Goal: Transaction & Acquisition: Purchase product/service

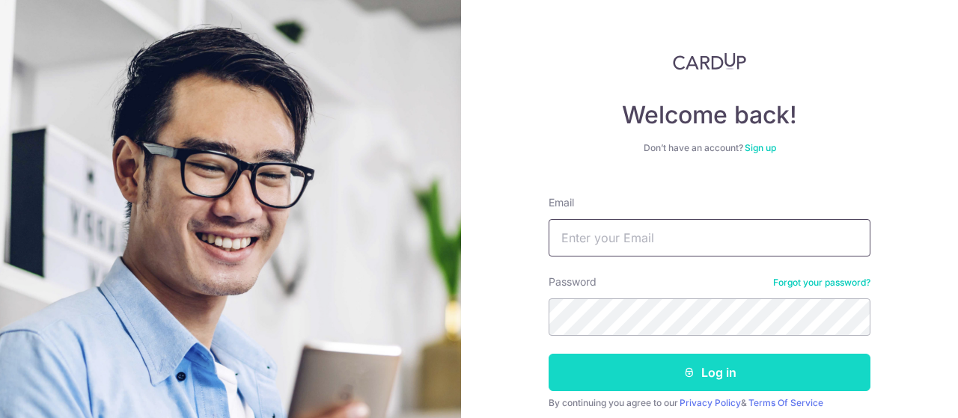
type input "[EMAIL_ADDRESS][DOMAIN_NAME]"
click at [686, 378] on button "Log in" at bounding box center [709, 372] width 322 height 37
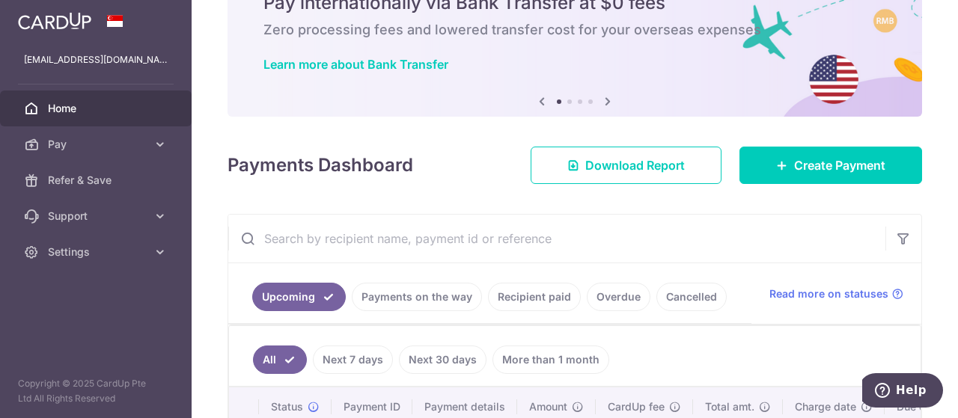
scroll to position [150, 0]
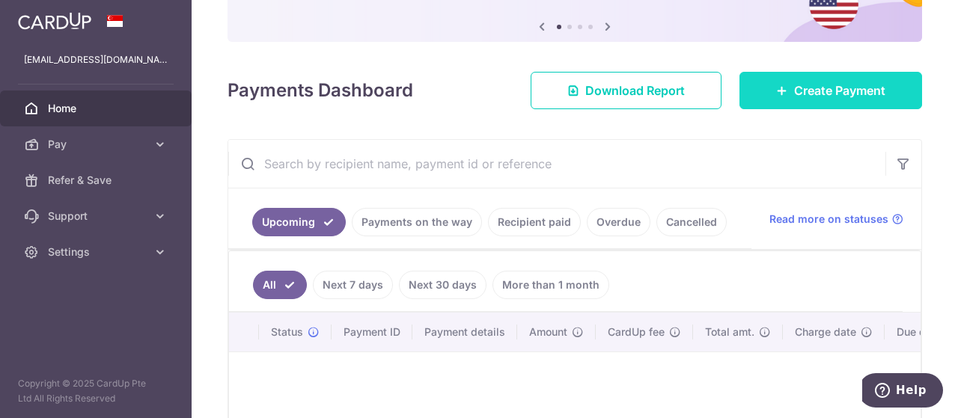
click at [826, 90] on span "Create Payment" at bounding box center [839, 91] width 91 height 18
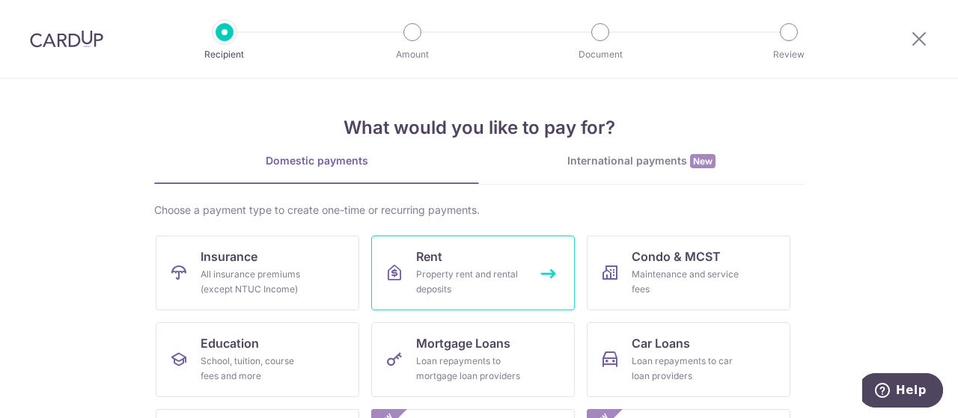
click at [445, 282] on div "Property rent and rental deposits" at bounding box center [470, 282] width 108 height 30
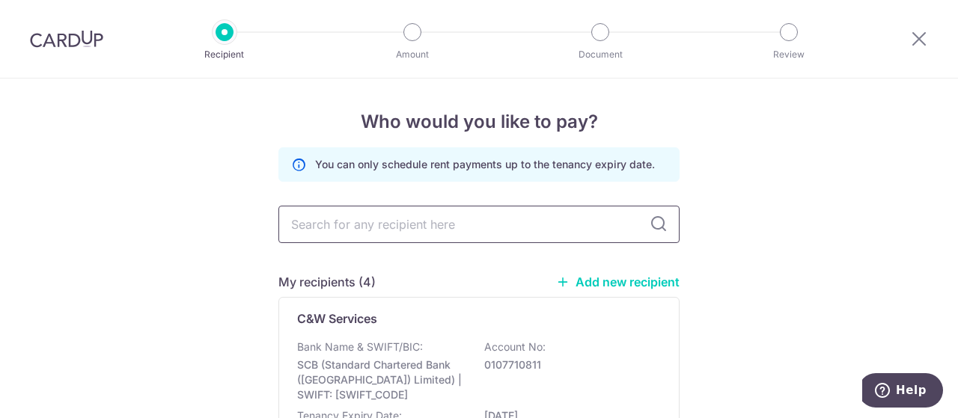
click at [353, 227] on input "text" at bounding box center [478, 224] width 401 height 37
drag, startPoint x: 645, startPoint y: 345, endPoint x: 637, endPoint y: 340, distance: 8.7
click at [642, 343] on div "Bank Name & SWIFT/BIC: SCB (Standard Chartered Bank (Singapore) Limited) | SWIF…" at bounding box center [479, 371] width 364 height 63
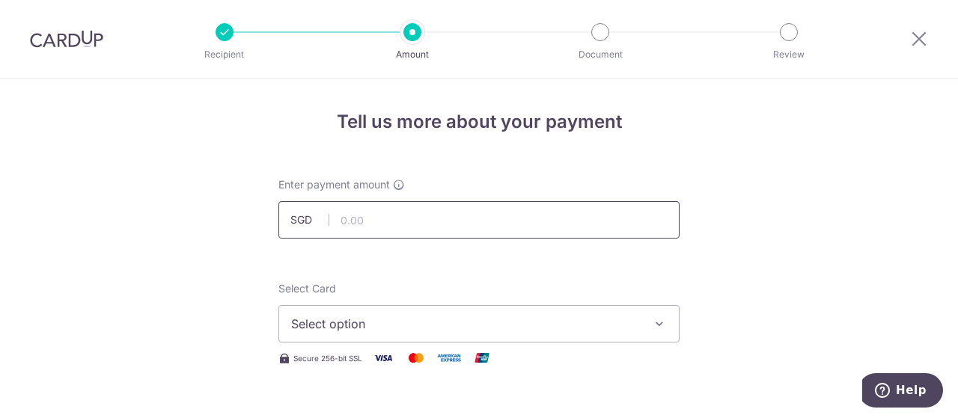
click at [393, 218] on input "text" at bounding box center [478, 219] width 401 height 37
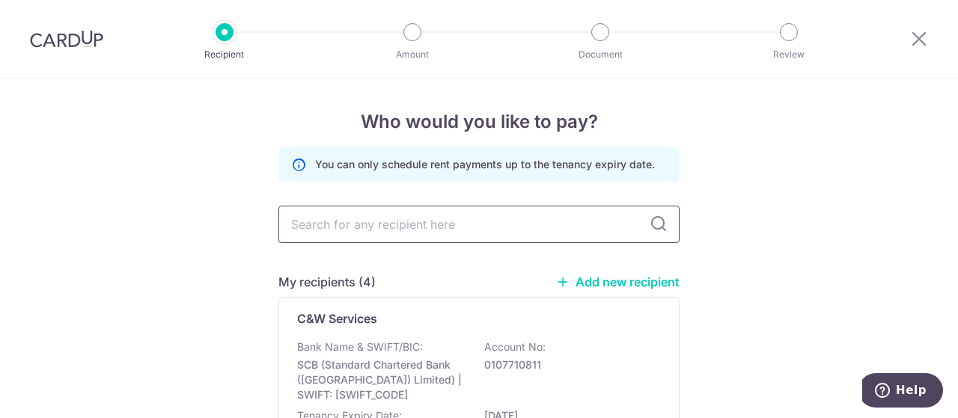
scroll to position [75, 0]
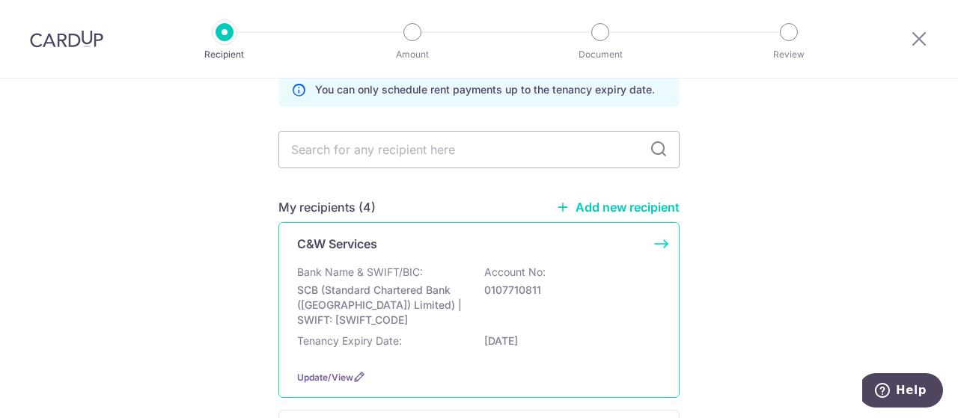
click at [364, 288] on p "SCB (Standard Chartered Bank ([GEOGRAPHIC_DATA]) Limited) | SWIFT: [SWIFT_CODE]" at bounding box center [381, 305] width 168 height 45
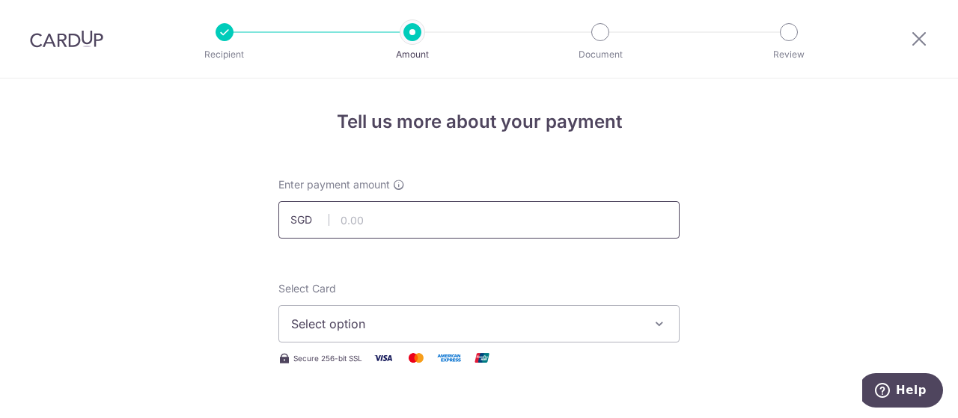
click at [364, 221] on input "text" at bounding box center [478, 219] width 401 height 37
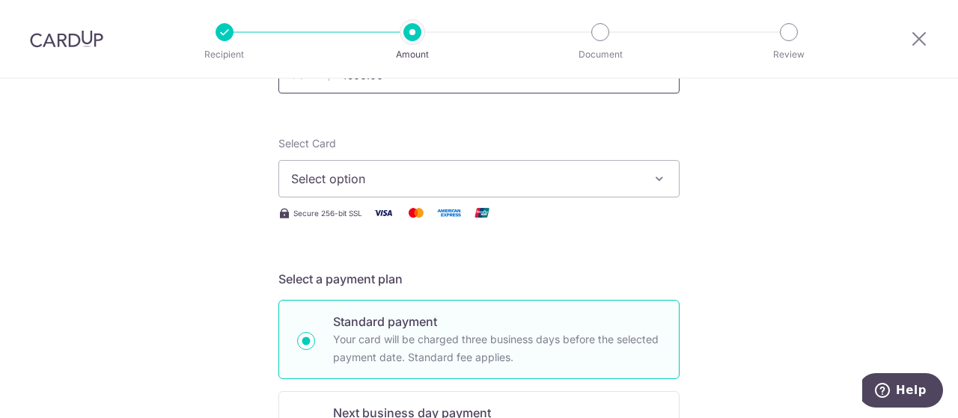
scroll to position [150, 0]
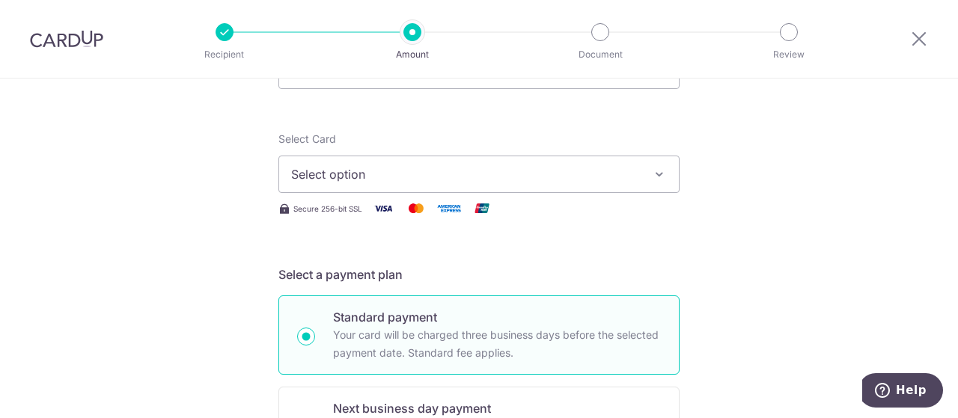
type input "4,500.00"
click at [655, 172] on icon "button" at bounding box center [659, 174] width 15 height 15
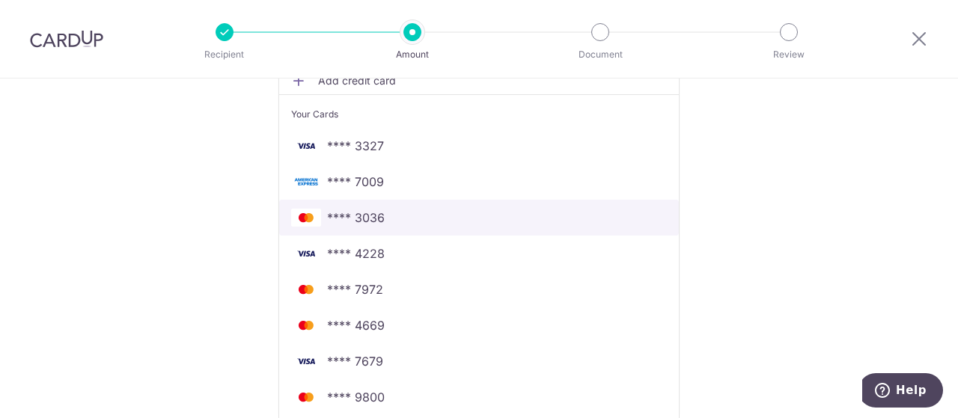
scroll to position [299, 0]
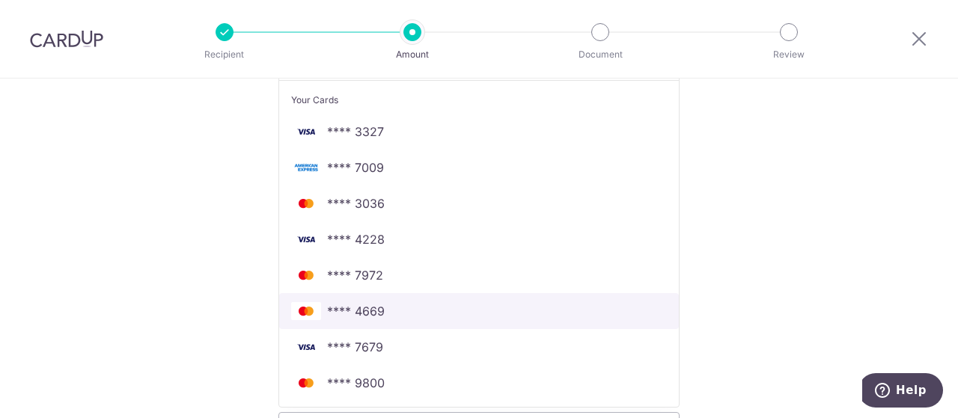
click at [357, 308] on span "**** 4669" at bounding box center [356, 311] width 58 height 18
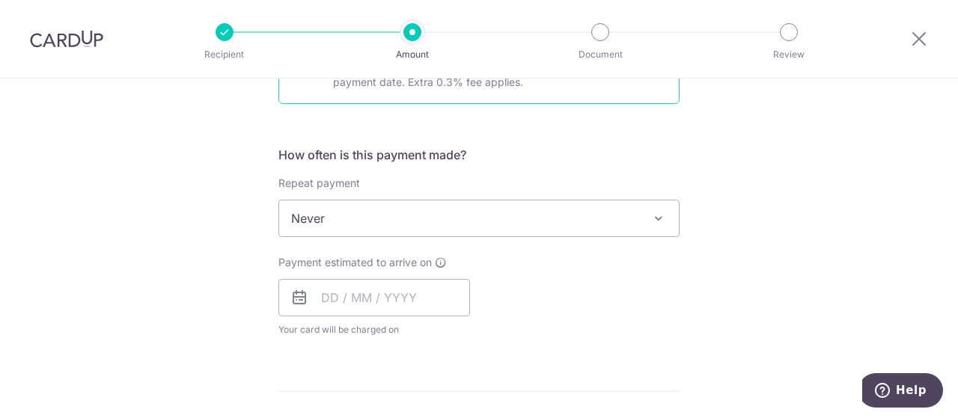
scroll to position [524, 0]
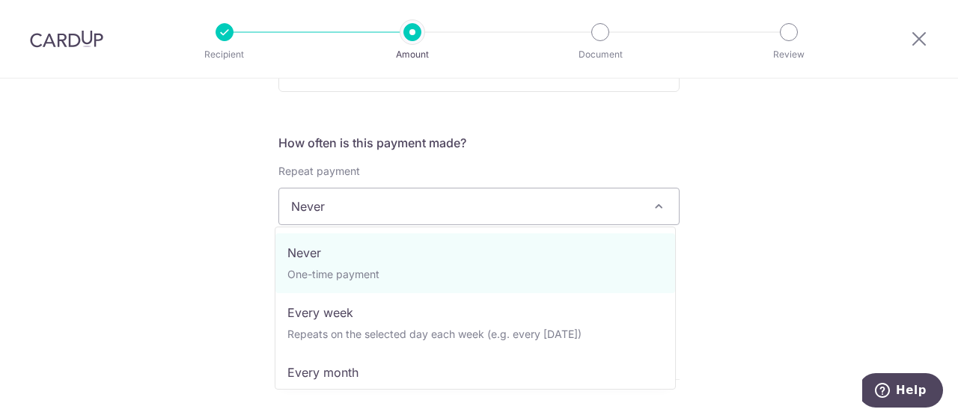
click at [370, 201] on span "Never" at bounding box center [478, 207] width 399 height 36
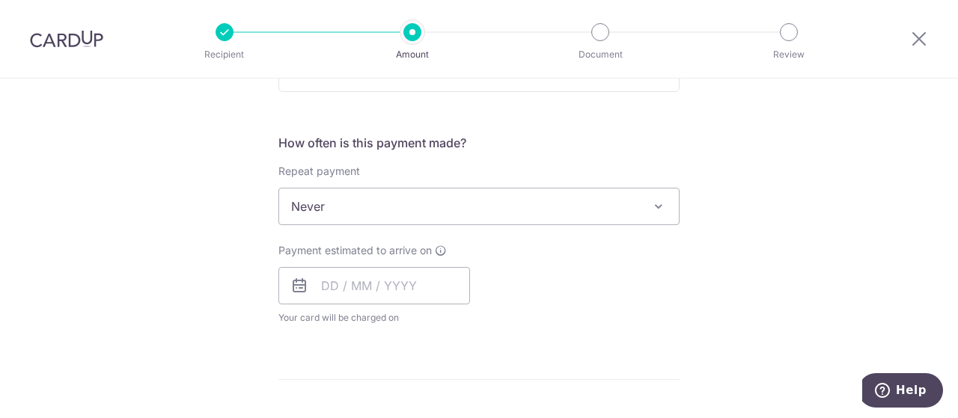
click at [768, 281] on div "Tell us more about your payment Enter payment amount SGD 4,500.00 4500.00 Selec…" at bounding box center [479, 231] width 958 height 1353
click at [331, 285] on input "text" at bounding box center [374, 285] width 192 height 37
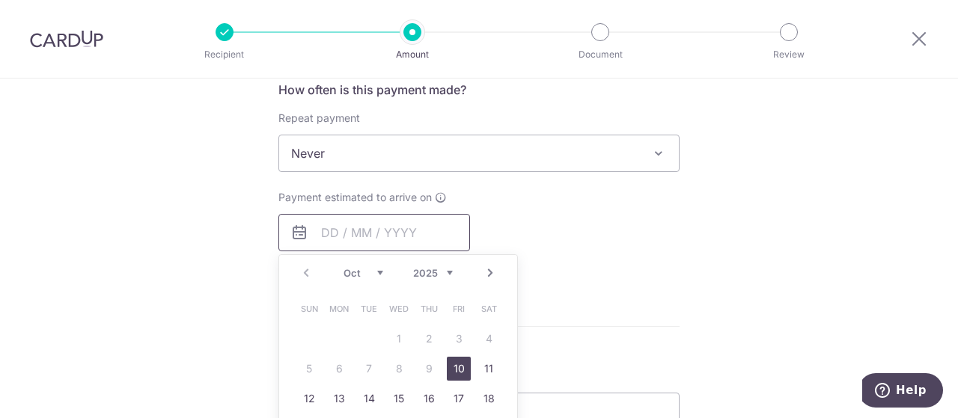
scroll to position [598, 0]
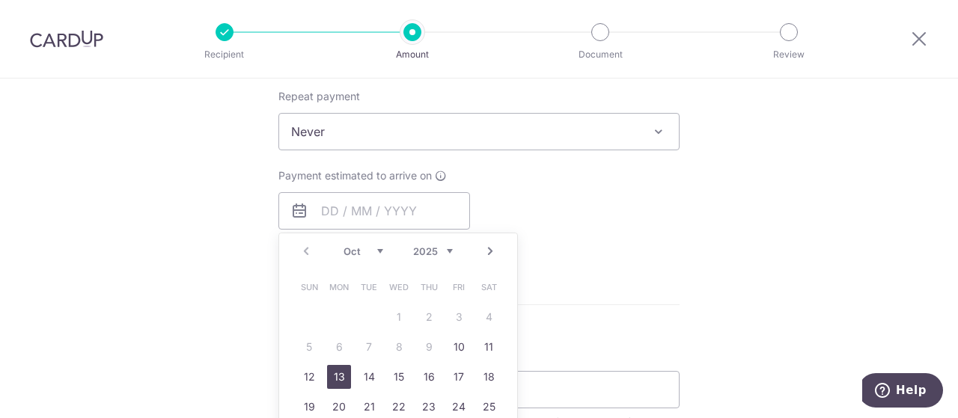
click at [327, 379] on link "13" at bounding box center [339, 377] width 24 height 24
type input "13/10/2025"
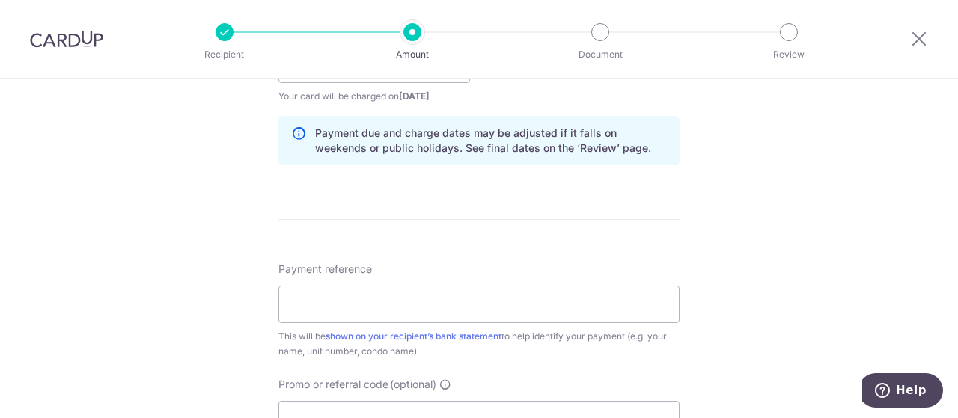
scroll to position [748, 0]
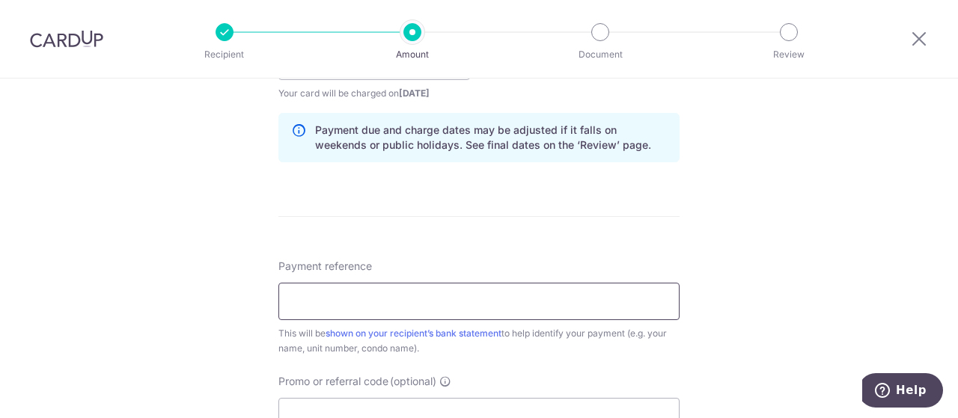
click at [352, 298] on input "Payment reference" at bounding box center [478, 301] width 401 height 37
type input "SLA Rent"
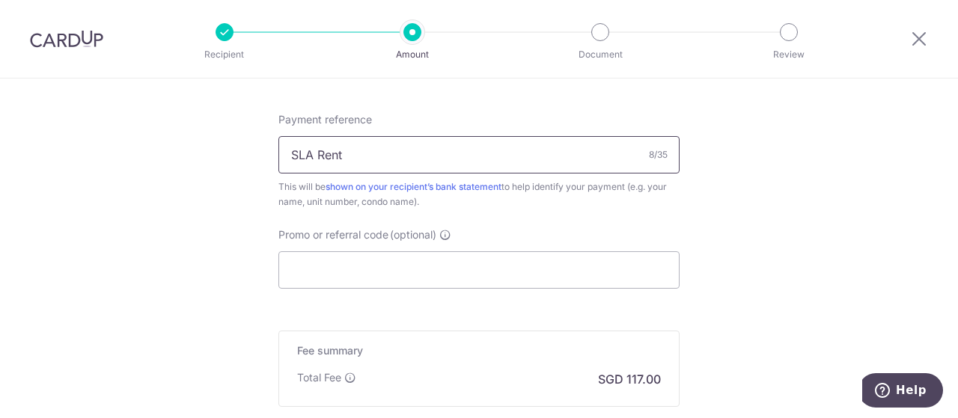
scroll to position [898, 0]
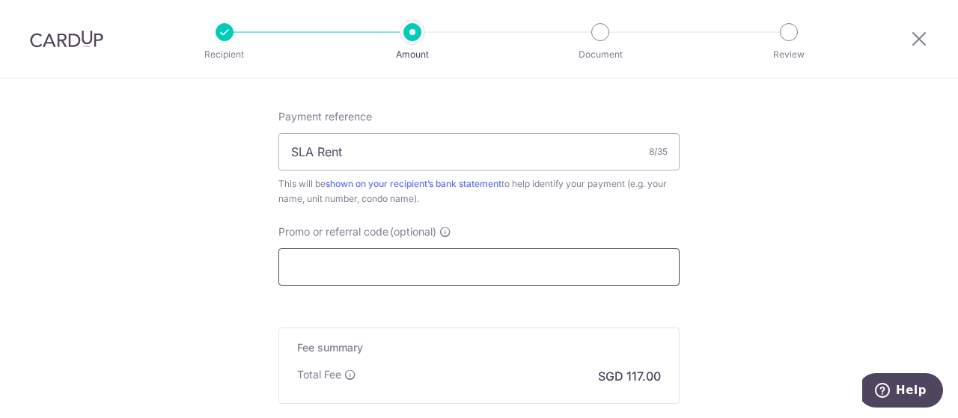
click at [402, 270] on input "Promo or referral code (optional)" at bounding box center [478, 266] width 401 height 37
drag, startPoint x: 395, startPoint y: 266, endPoint x: 352, endPoint y: 263, distance: 43.5
click at [352, 263] on input "Promo or referral code (optional)" at bounding box center [478, 266] width 401 height 37
type input "s"
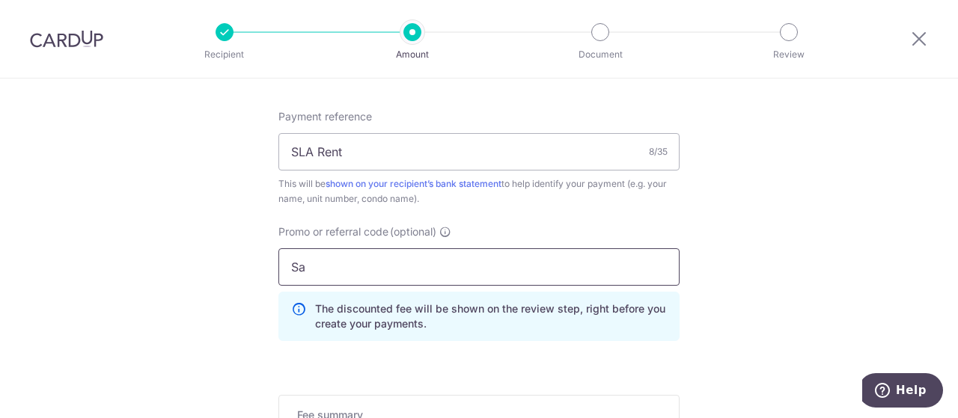
type input "S"
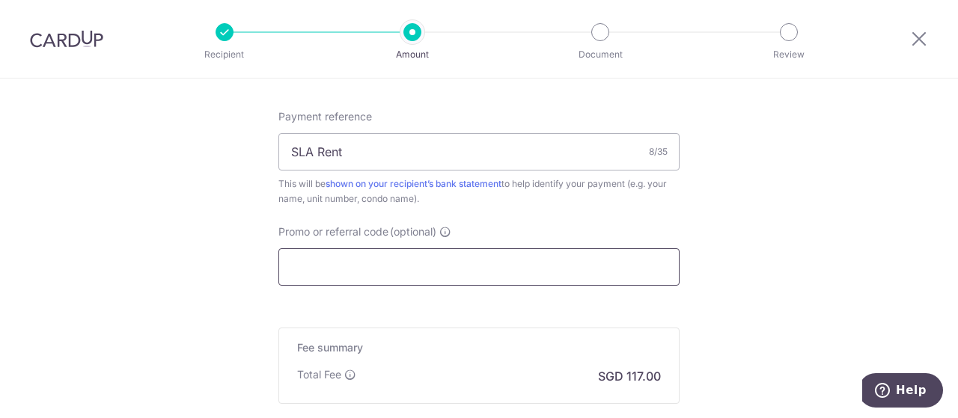
click at [331, 264] on input "Promo or referral code (optional)" at bounding box center [478, 266] width 401 height 37
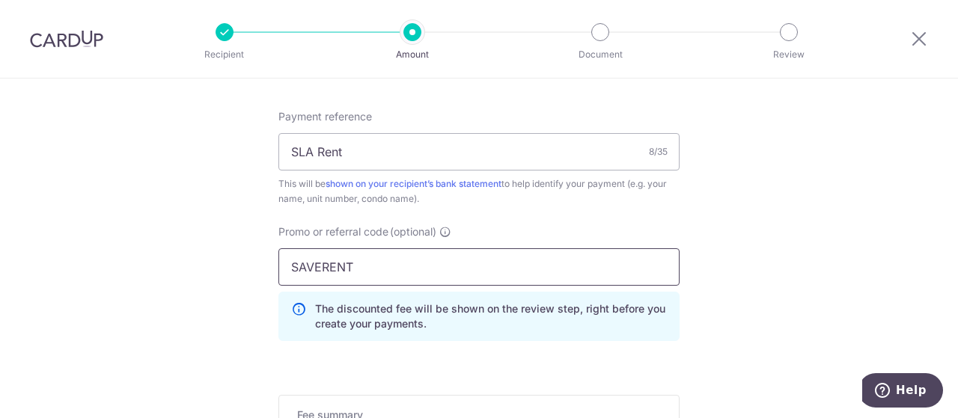
type input "SAVERENT"
click button "Add Card" at bounding box center [0, 0] width 0 height 0
click at [414, 272] on input "SAVERENT" at bounding box center [478, 266] width 401 height 37
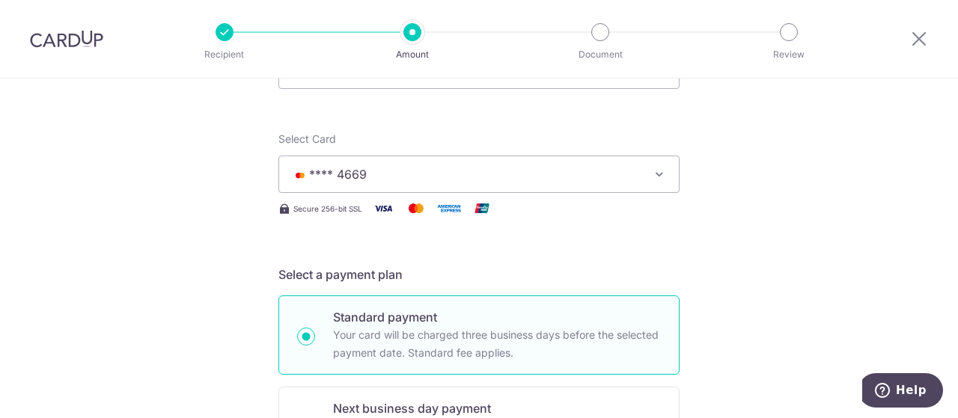
scroll to position [0, 0]
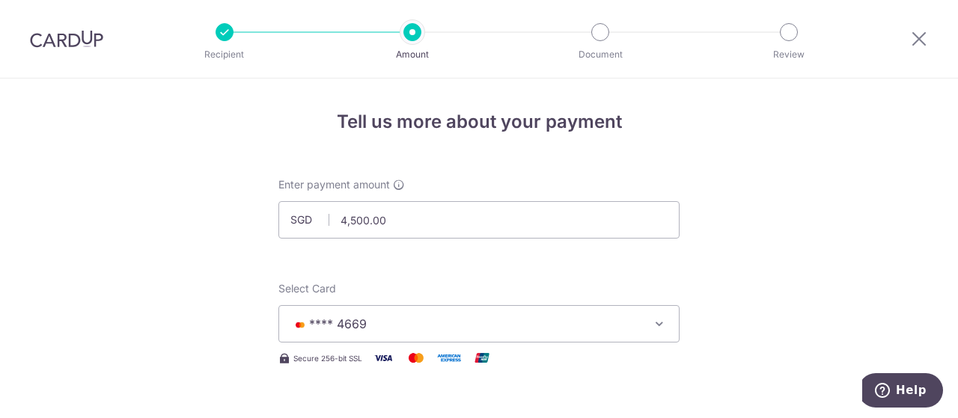
click at [74, 36] on img at bounding box center [66, 39] width 73 height 18
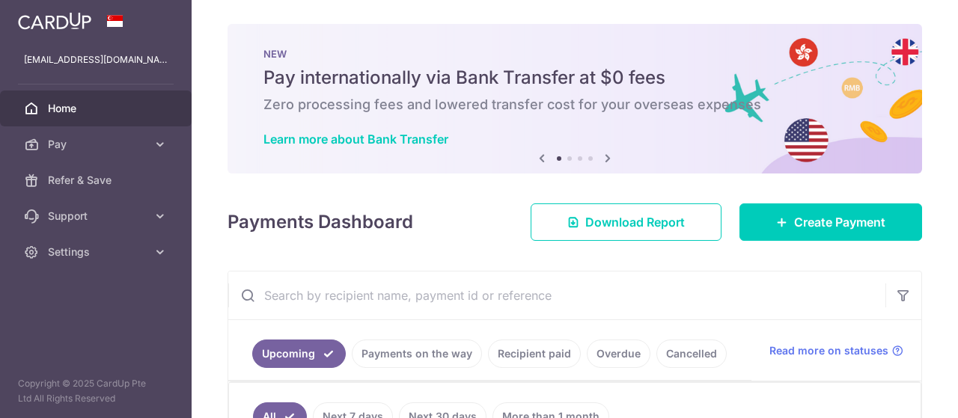
click at [601, 157] on icon at bounding box center [607, 158] width 18 height 19
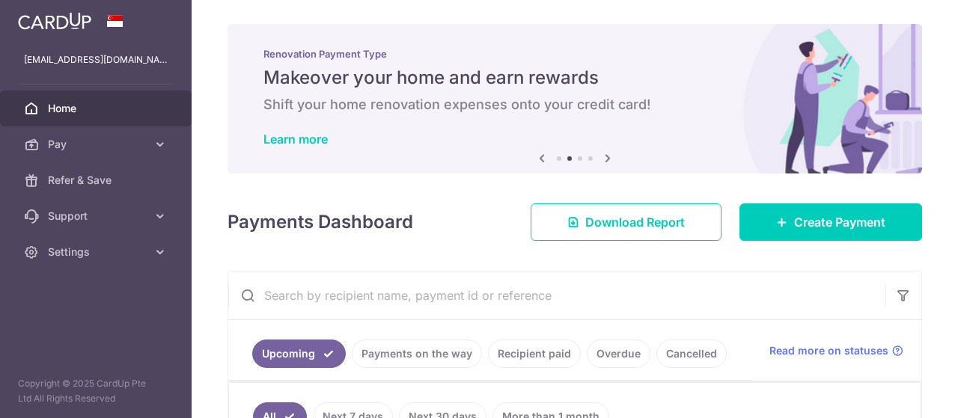
click at [601, 157] on icon at bounding box center [607, 158] width 18 height 19
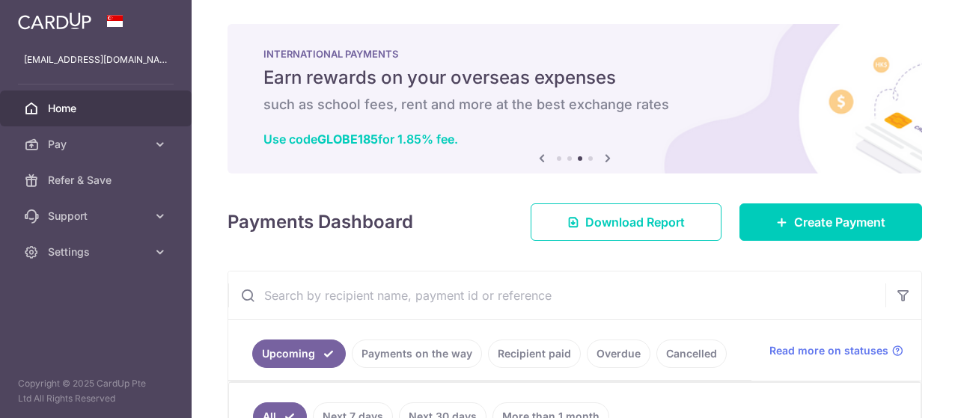
click at [601, 157] on icon at bounding box center [607, 158] width 18 height 19
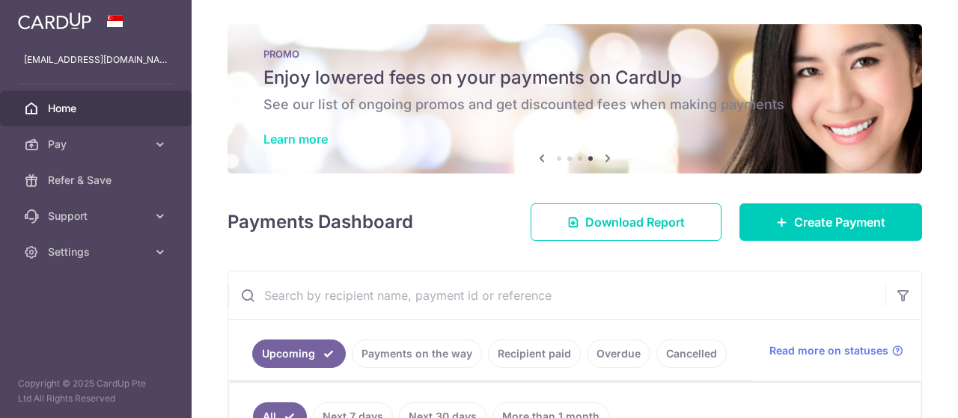
click at [316, 137] on link "Learn more" at bounding box center [295, 139] width 64 height 15
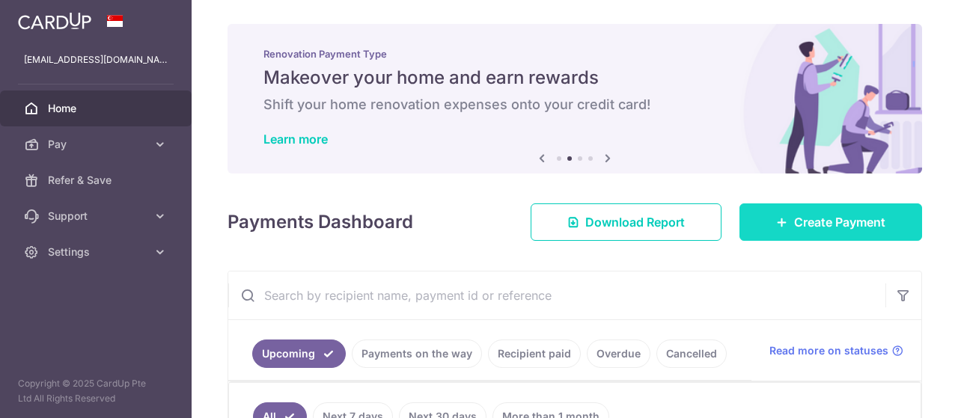
click at [826, 218] on span "Create Payment" at bounding box center [839, 222] width 91 height 18
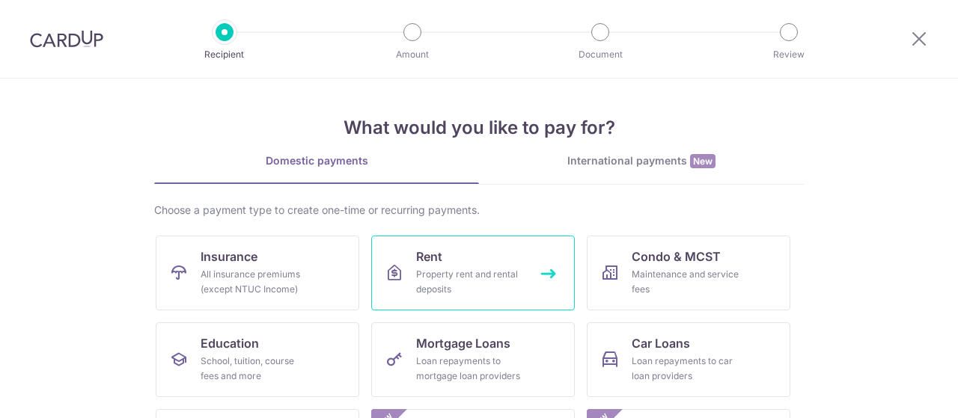
click at [444, 270] on div "Property rent and rental deposits" at bounding box center [470, 282] width 108 height 30
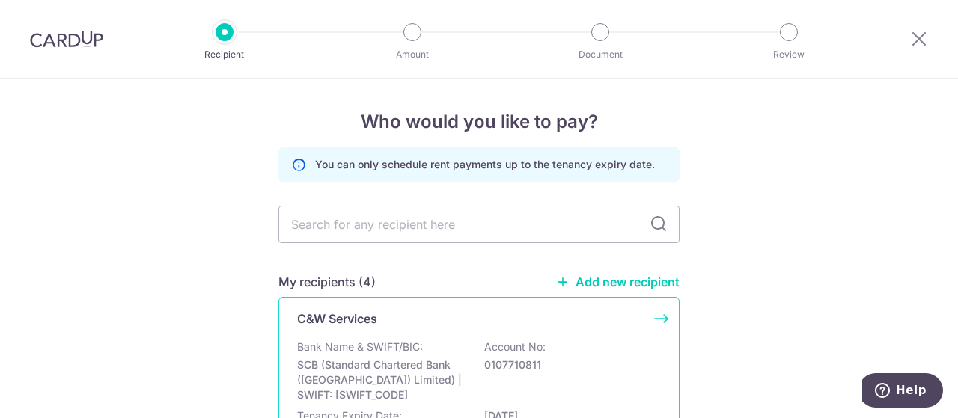
click at [341, 363] on p "SCB (Standard Chartered Bank ([GEOGRAPHIC_DATA]) Limited) | SWIFT: [SWIFT_CODE]" at bounding box center [381, 380] width 168 height 45
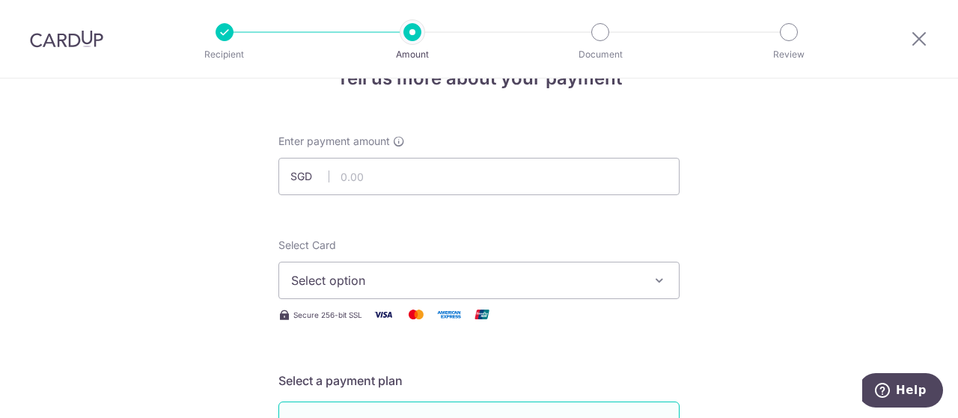
scroll to position [75, 0]
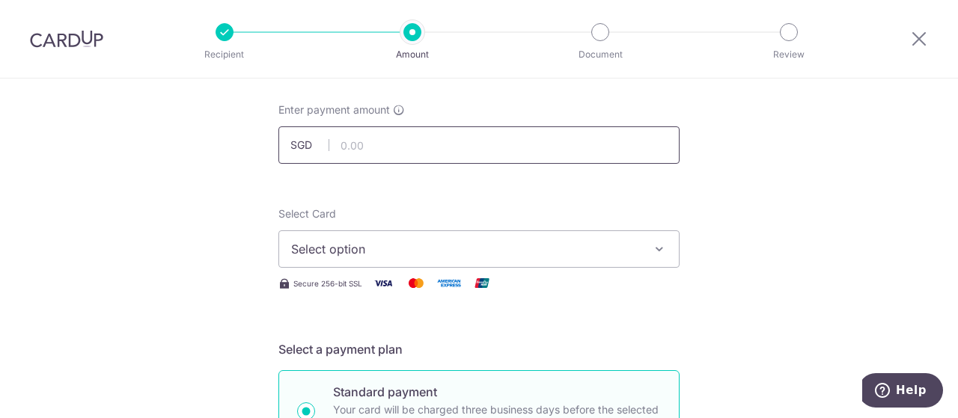
click at [349, 149] on input "text" at bounding box center [478, 144] width 401 height 37
type input "4,500.00"
click at [381, 247] on span "Select option" at bounding box center [465, 249] width 349 height 18
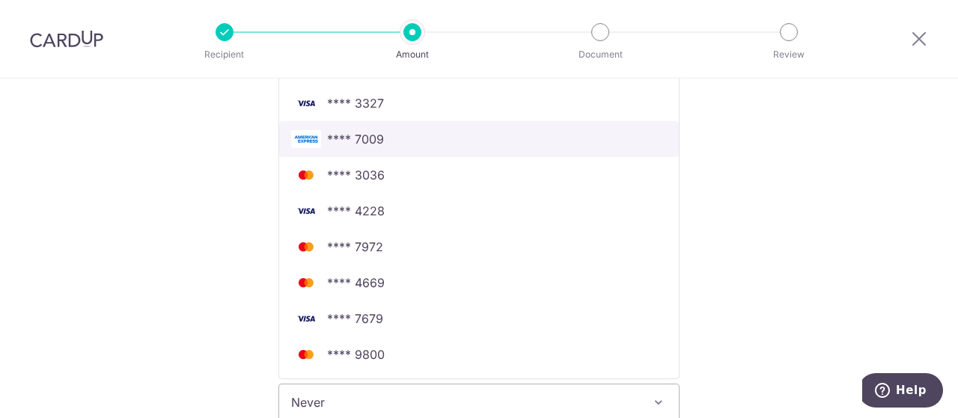
scroll to position [374, 0]
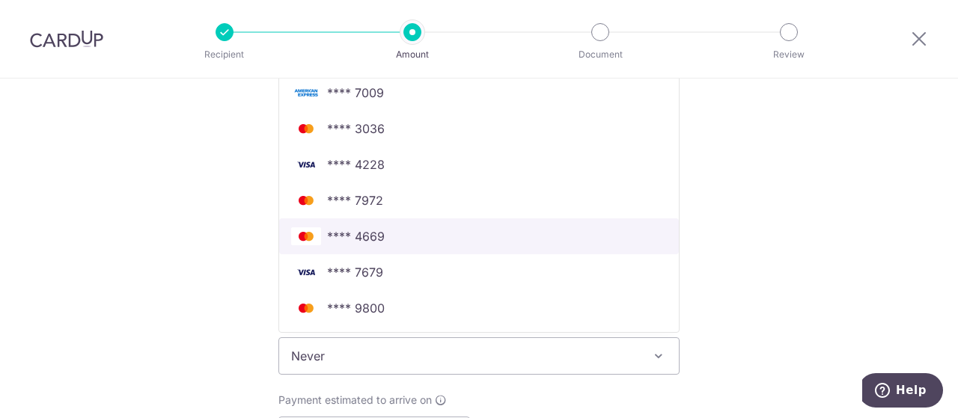
click at [388, 236] on span "**** 4669" at bounding box center [479, 236] width 376 height 18
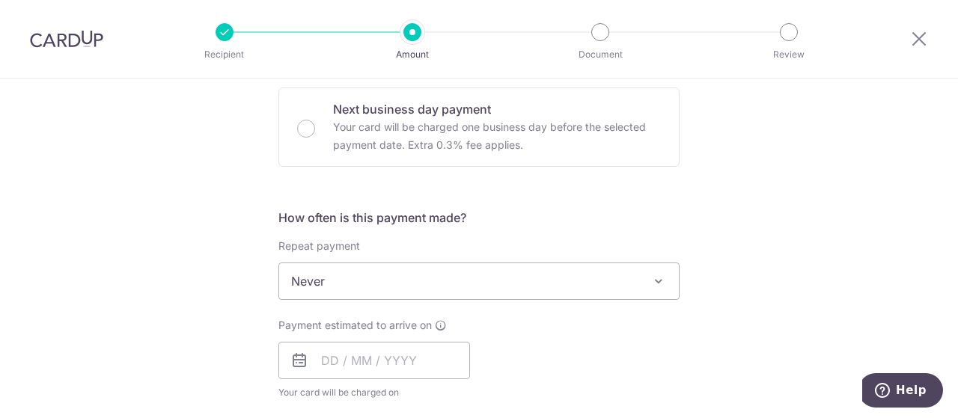
scroll to position [598, 0]
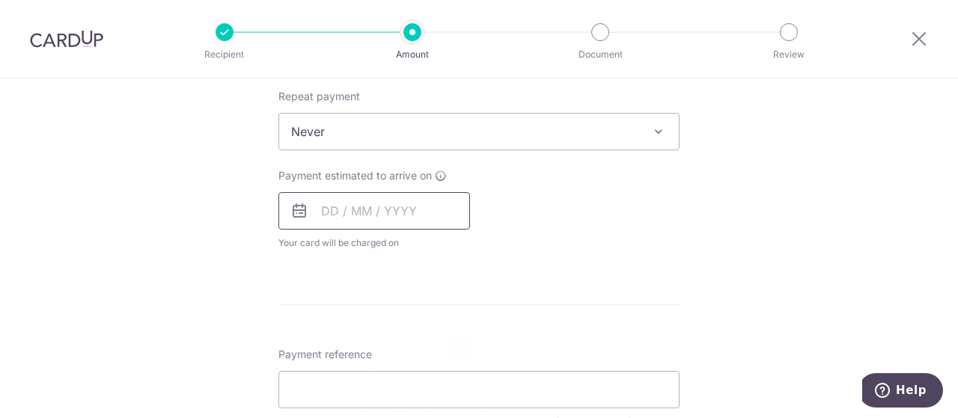
click at [356, 211] on input "text" at bounding box center [374, 210] width 192 height 37
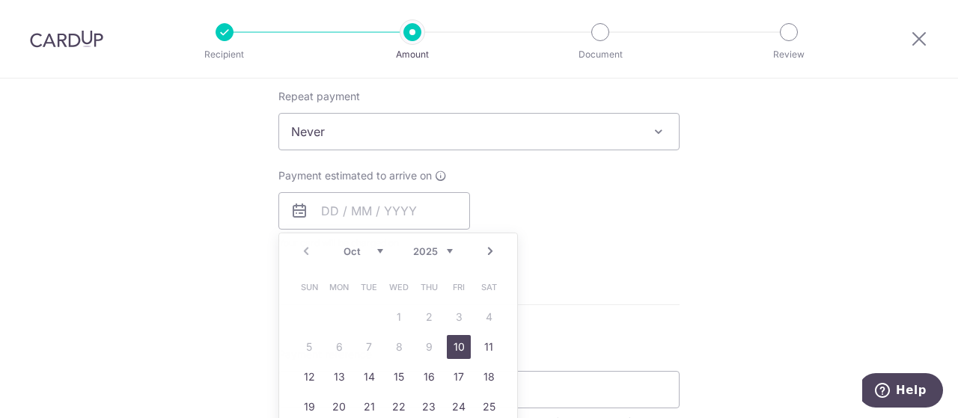
click at [728, 275] on div "Tell us more about your payment Enter payment amount SGD 4,500.00 4500.00 Selec…" at bounding box center [479, 156] width 958 height 1353
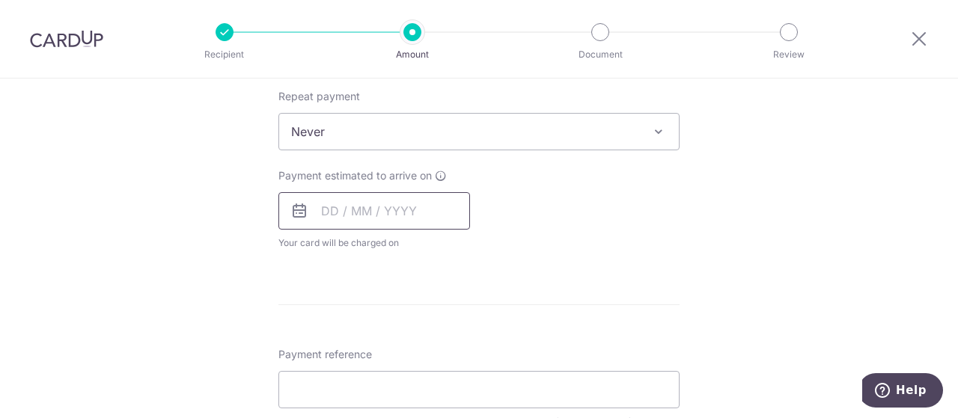
click at [329, 214] on input "text" at bounding box center [374, 210] width 192 height 37
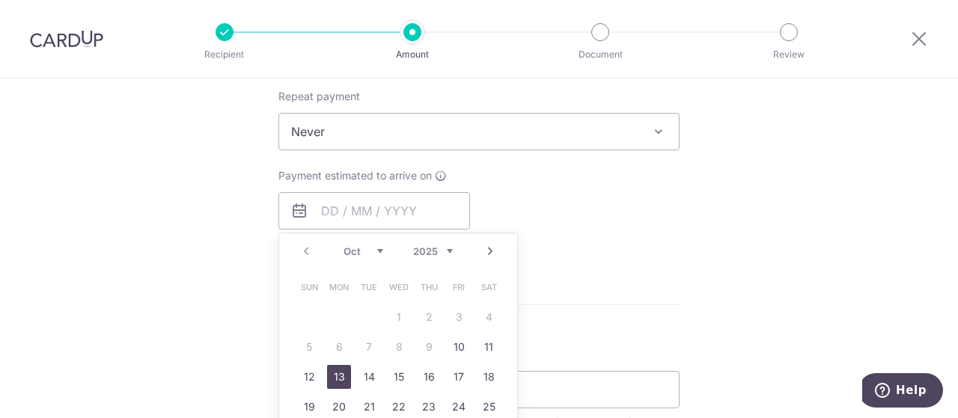
click at [335, 373] on link "13" at bounding box center [339, 377] width 24 height 24
type input "13/10/2025"
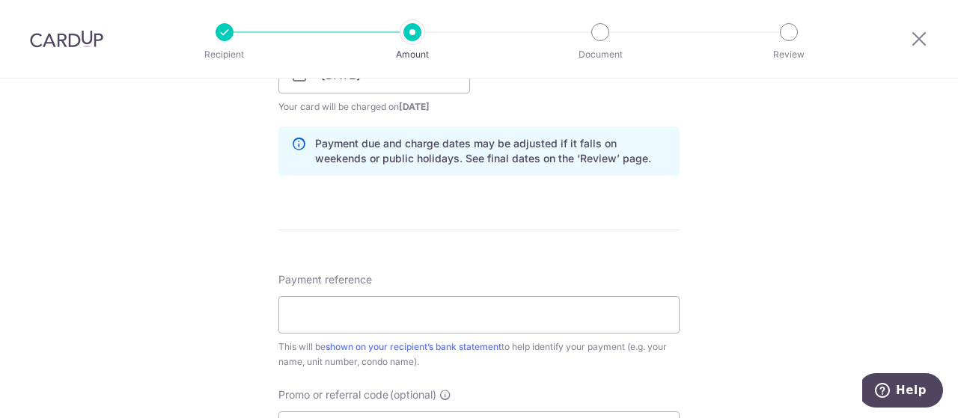
scroll to position [748, 0]
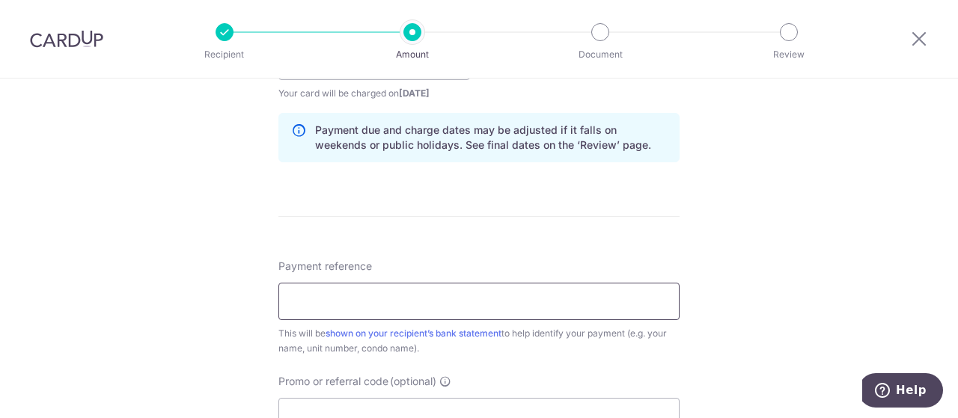
click at [319, 298] on input "Payment reference" at bounding box center [478, 301] width 401 height 37
type input "SLA Rent"
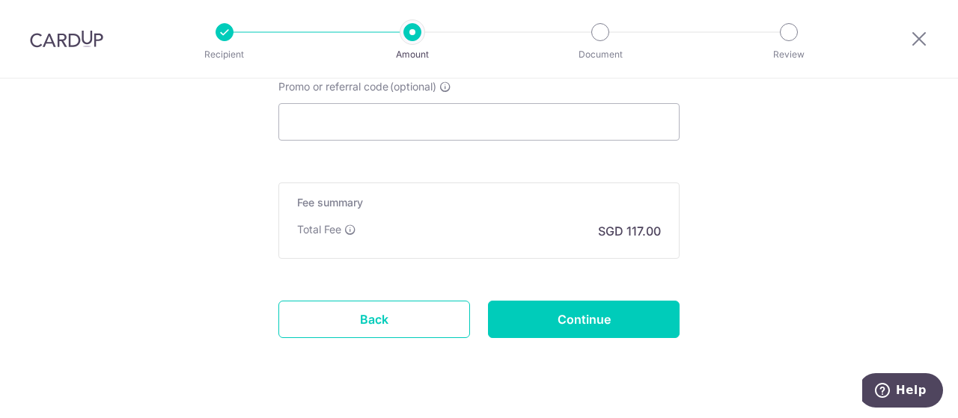
scroll to position [1047, 0]
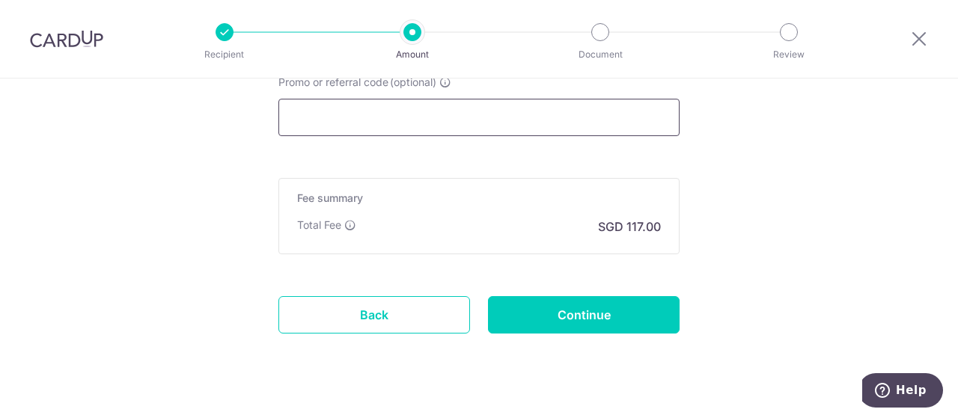
click at [317, 118] on input "Promo or referral code (optional)" at bounding box center [478, 117] width 401 height 37
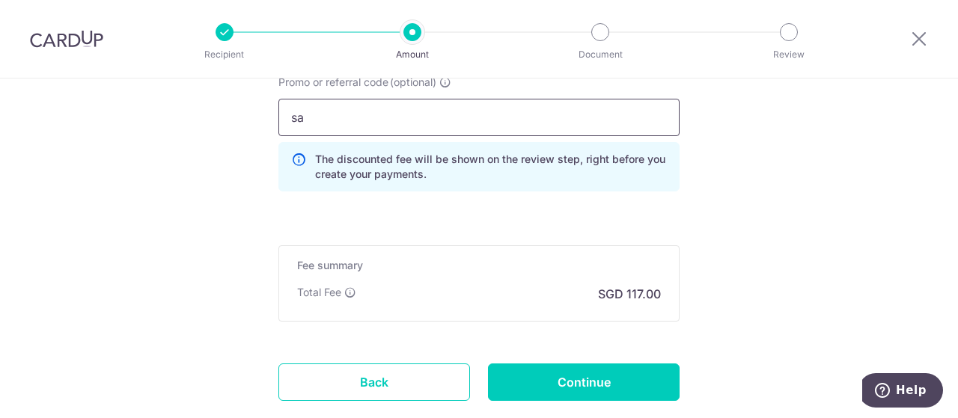
type input "s"
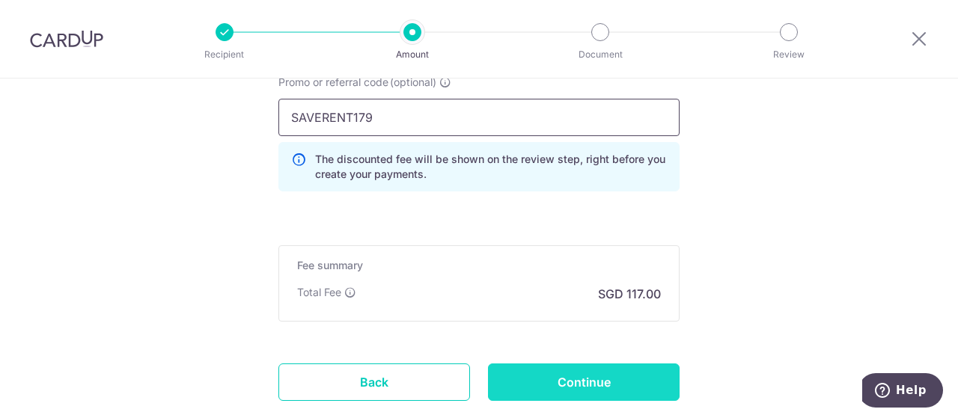
type input "SAVERENT179"
click at [587, 381] on input "Continue" at bounding box center [584, 382] width 192 height 37
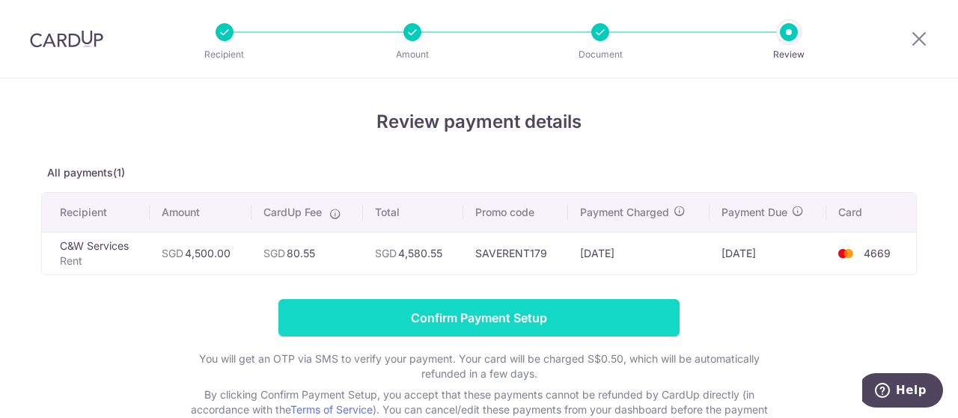
scroll to position [75, 0]
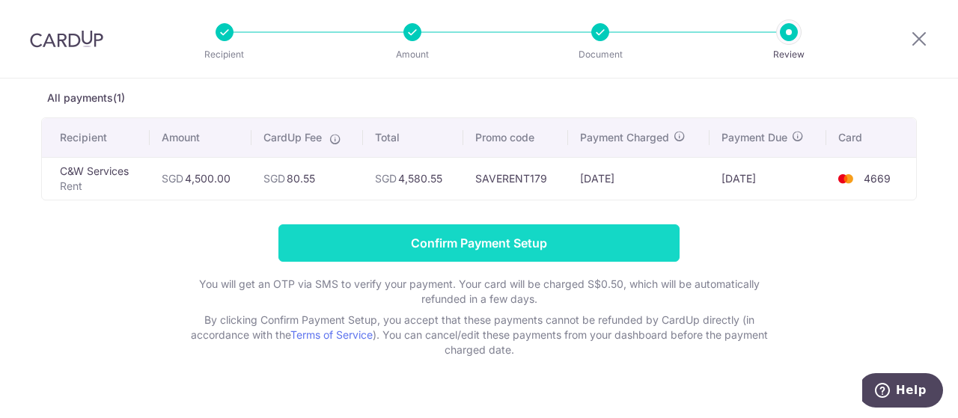
click at [483, 239] on input "Confirm Payment Setup" at bounding box center [478, 242] width 401 height 37
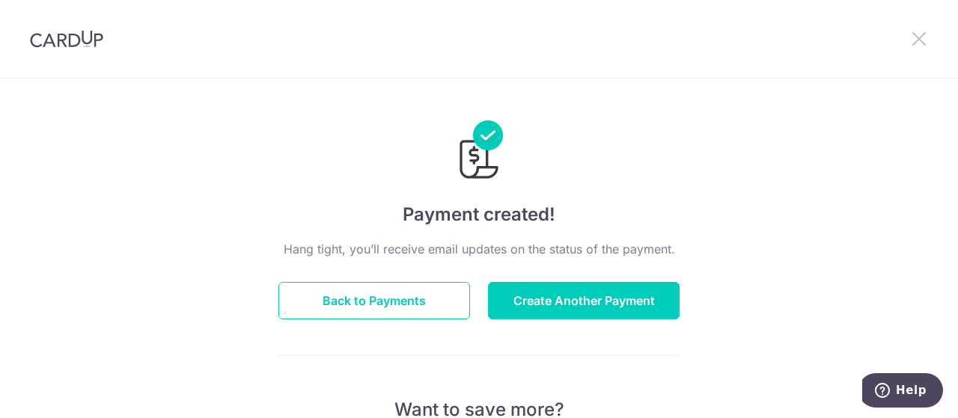
click at [919, 38] on icon at bounding box center [919, 38] width 18 height 19
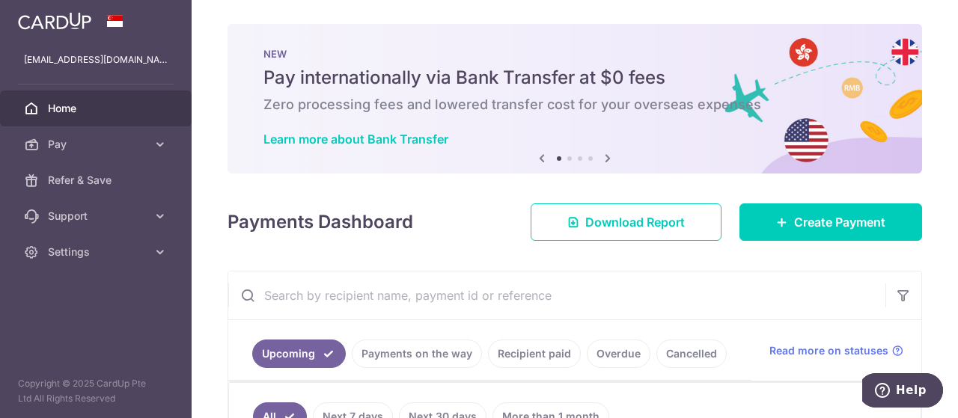
click at [70, 113] on span "Home" at bounding box center [97, 108] width 99 height 15
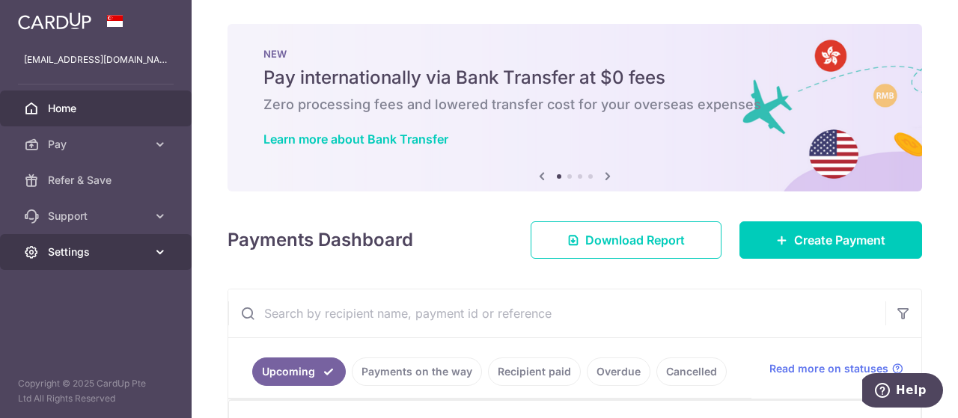
click at [124, 259] on span "Settings" at bounding box center [97, 252] width 99 height 15
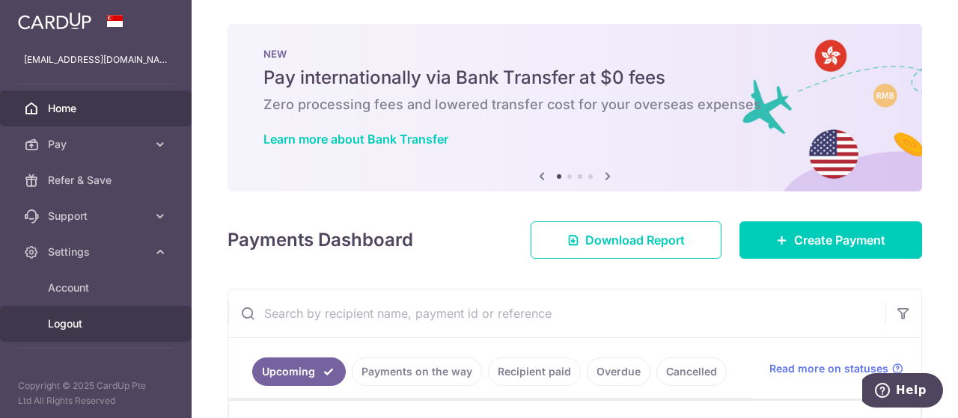
click at [76, 325] on span "Logout" at bounding box center [97, 323] width 99 height 15
